Goal: Transaction & Acquisition: Purchase product/service

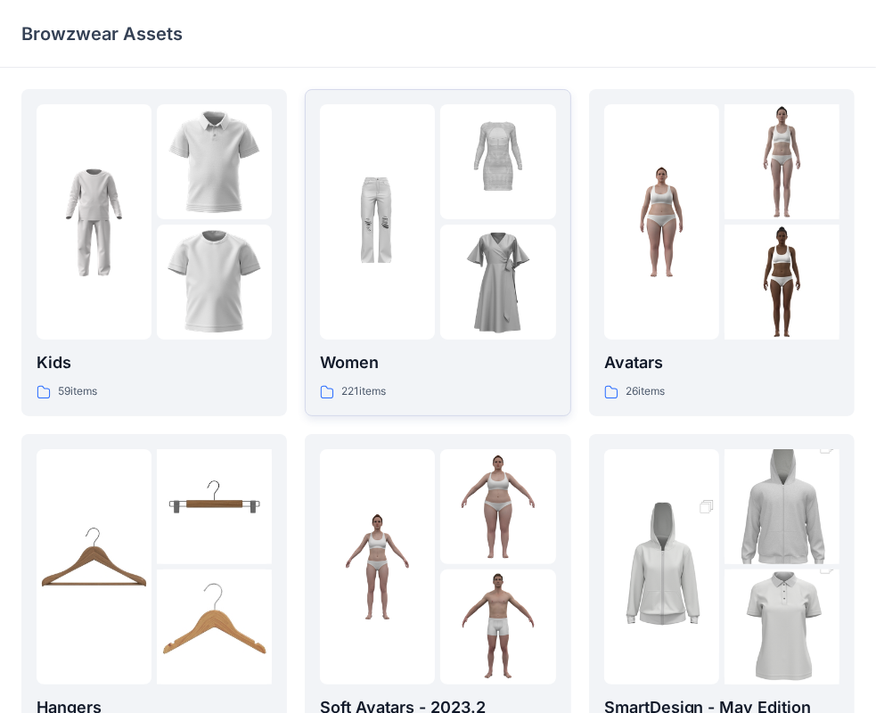
click at [364, 364] on p "Women" at bounding box center [437, 362] width 235 height 25
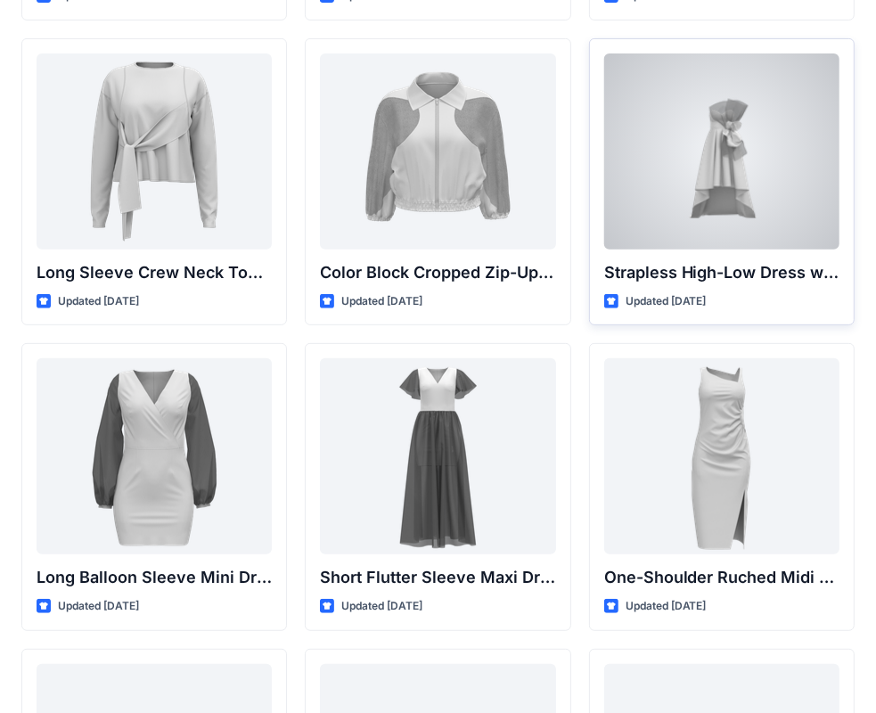
scroll to position [446, 0]
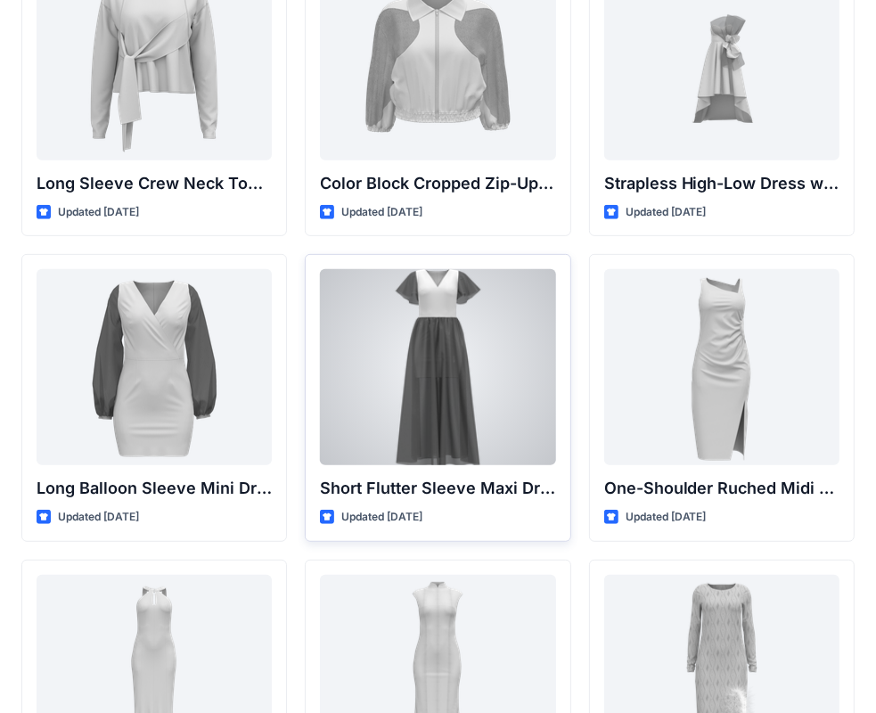
click at [464, 362] on div at bounding box center [437, 367] width 235 height 196
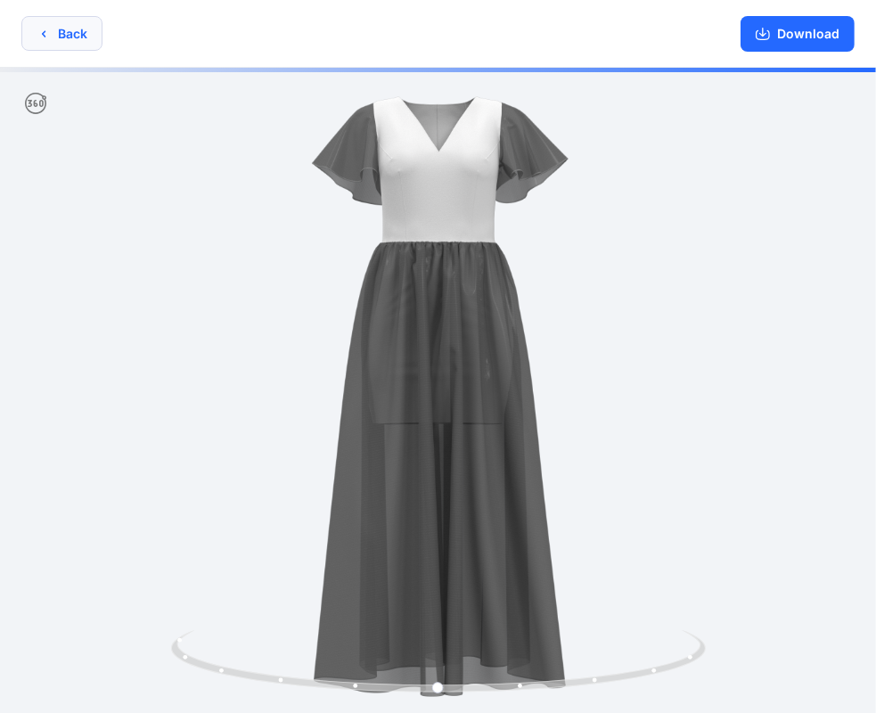
click at [57, 40] on button "Back" at bounding box center [61, 33] width 81 height 35
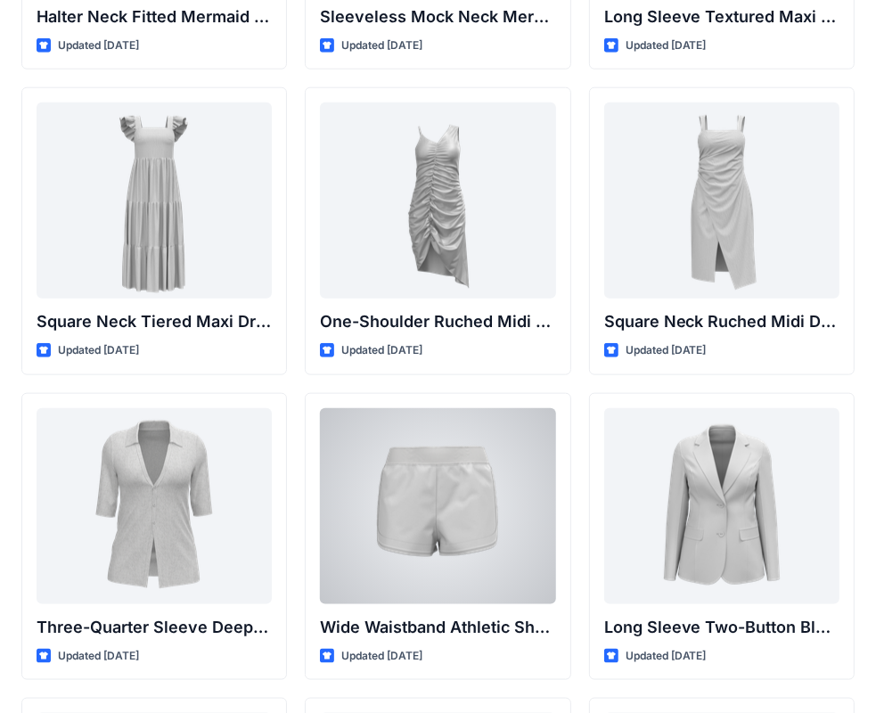
scroll to position [1159, 0]
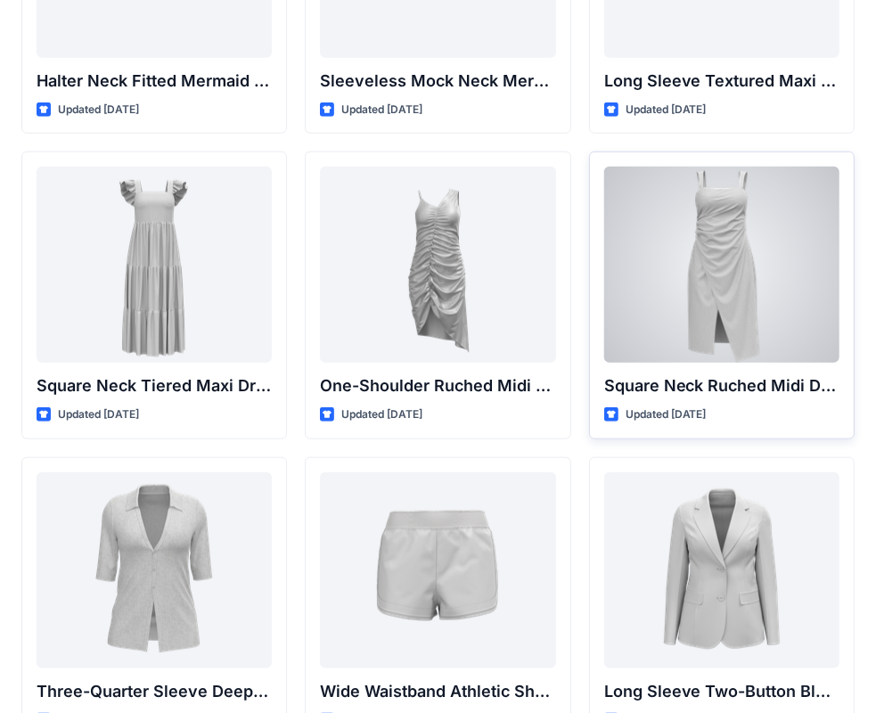
click at [710, 260] on div at bounding box center [722, 265] width 235 height 196
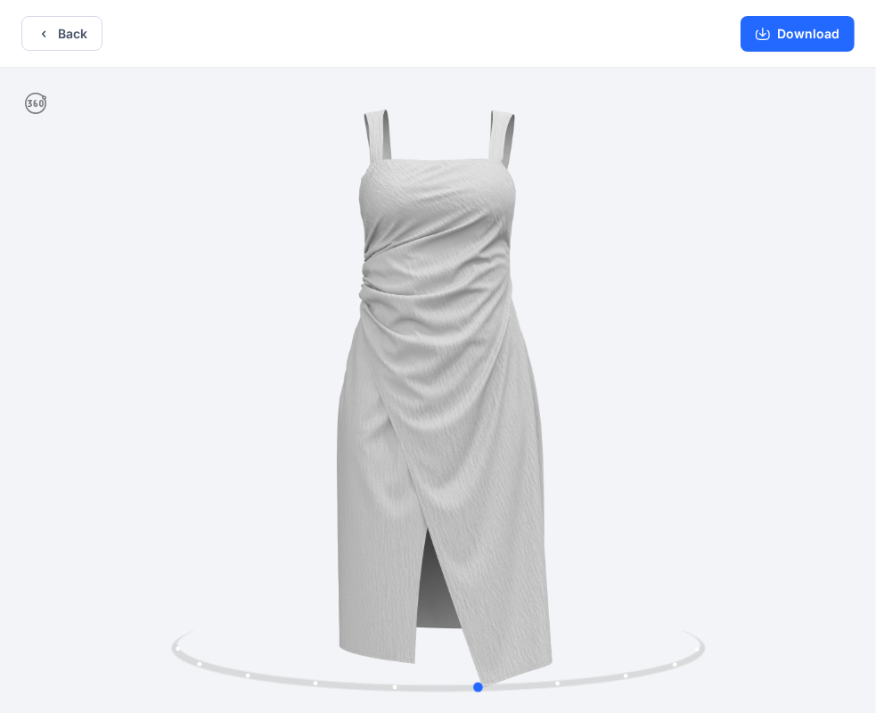
drag, startPoint x: 467, startPoint y: 332, endPoint x: 517, endPoint y: 358, distance: 56.6
click at [517, 358] on div at bounding box center [438, 392] width 876 height 649
click at [818, 40] on button "Download" at bounding box center [798, 34] width 114 height 36
